Goal: Navigation & Orientation: Find specific page/section

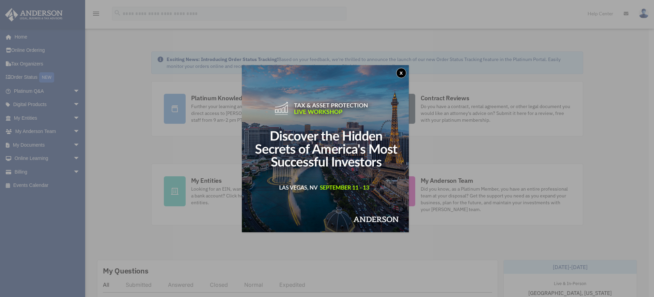
click at [402, 72] on button "x" at bounding box center [401, 73] width 10 height 10
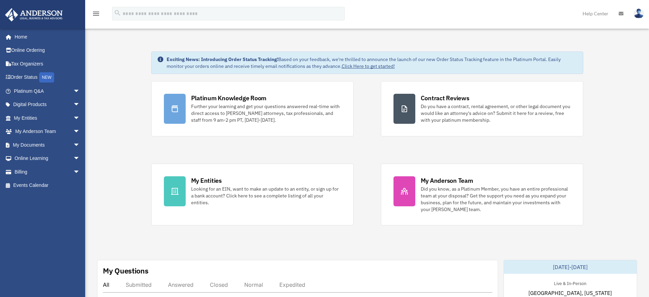
click at [23, 117] on link "My Entities arrow_drop_down" at bounding box center [48, 118] width 86 height 14
click at [26, 118] on link "My Entities arrow_drop_down" at bounding box center [48, 118] width 86 height 14
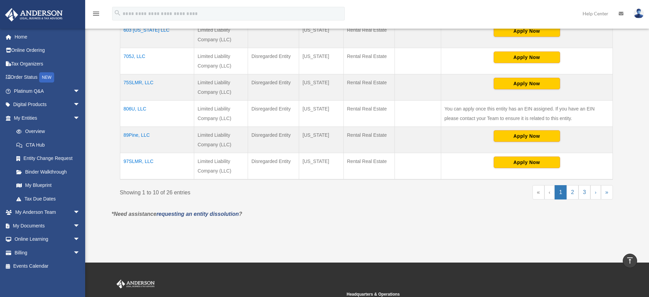
scroll to position [282, 0]
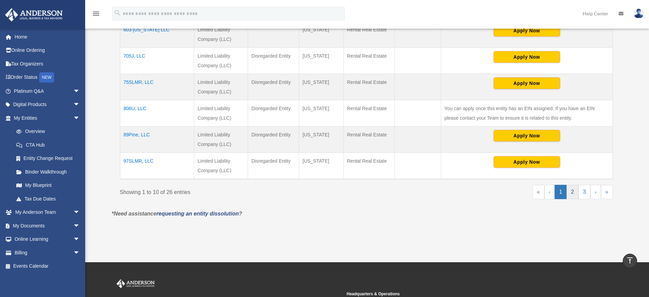
click at [571, 192] on link "2" at bounding box center [573, 192] width 12 height 14
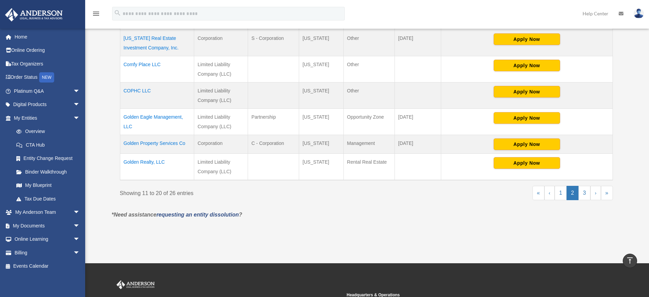
scroll to position [274, 0]
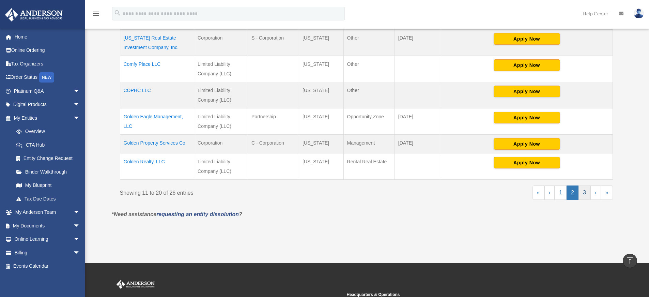
click at [585, 192] on link "3" at bounding box center [584, 192] width 12 height 14
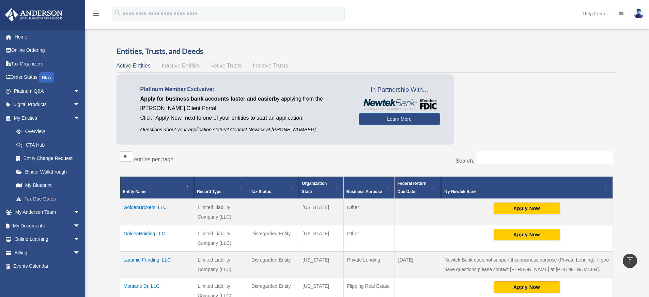
scroll to position [0, 0]
click at [179, 64] on span "Inactive Entities" at bounding box center [180, 66] width 38 height 6
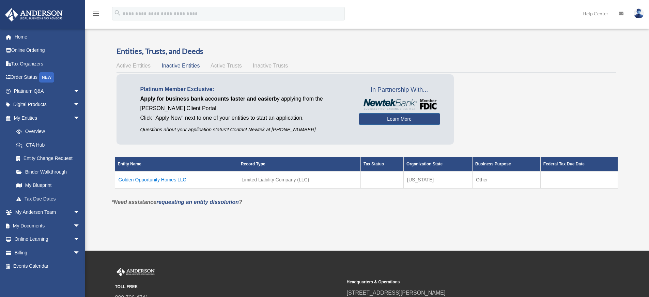
click at [222, 67] on span "Active Trusts" at bounding box center [226, 66] width 31 height 6
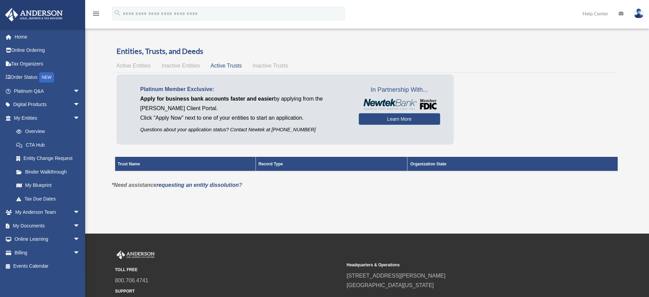
click at [268, 64] on span "Inactive Trusts" at bounding box center [270, 66] width 35 height 6
click at [399, 119] on link "Learn More" at bounding box center [399, 119] width 81 height 12
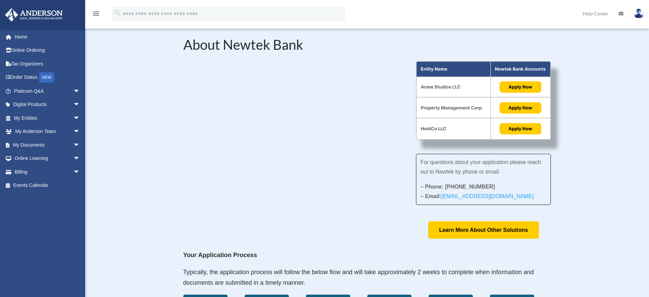
click at [18, 36] on link "Home" at bounding box center [48, 37] width 86 height 14
